Goal: Check status: Check status

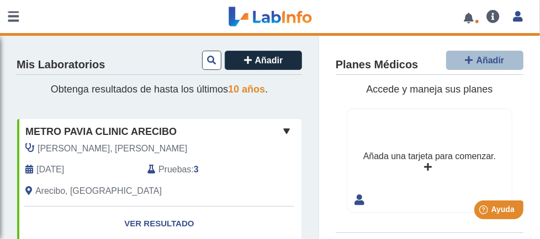
scroll to position [55, 0]
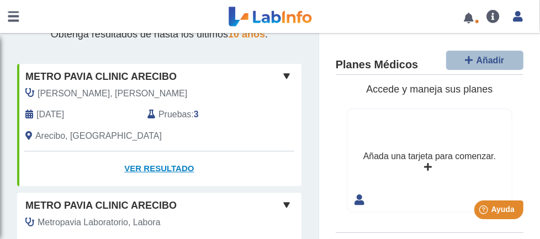
click at [146, 152] on link "Ver Resultado" at bounding box center [159, 169] width 284 height 35
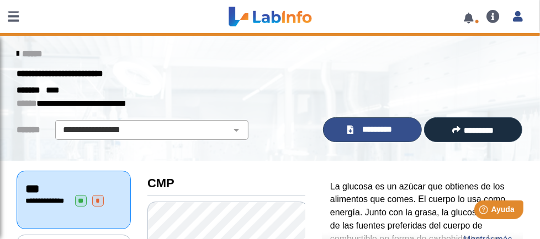
click at [356, 129] on span "*********" at bounding box center [376, 130] width 40 height 13
